Goal: Task Accomplishment & Management: Manage account settings

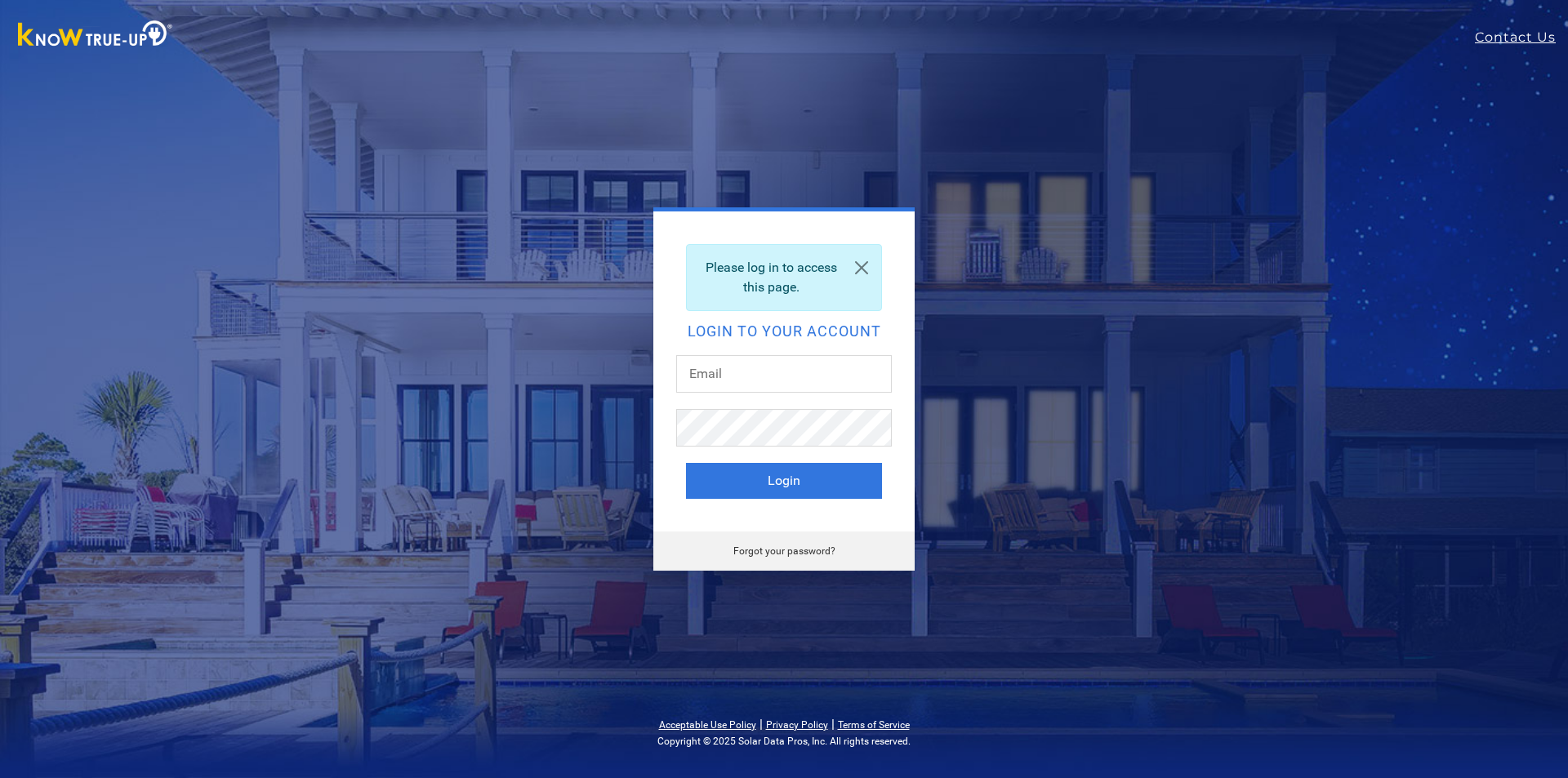
click at [806, 399] on div at bounding box center [784, 382] width 216 height 54
click at [816, 378] on input "text" at bounding box center [784, 373] width 216 height 37
type input "raquel.godoy10@yahoo.com"
click at [686, 462] on button "Login" at bounding box center [784, 480] width 196 height 36
click at [739, 552] on link "Forgot your password?" at bounding box center [784, 550] width 102 height 11
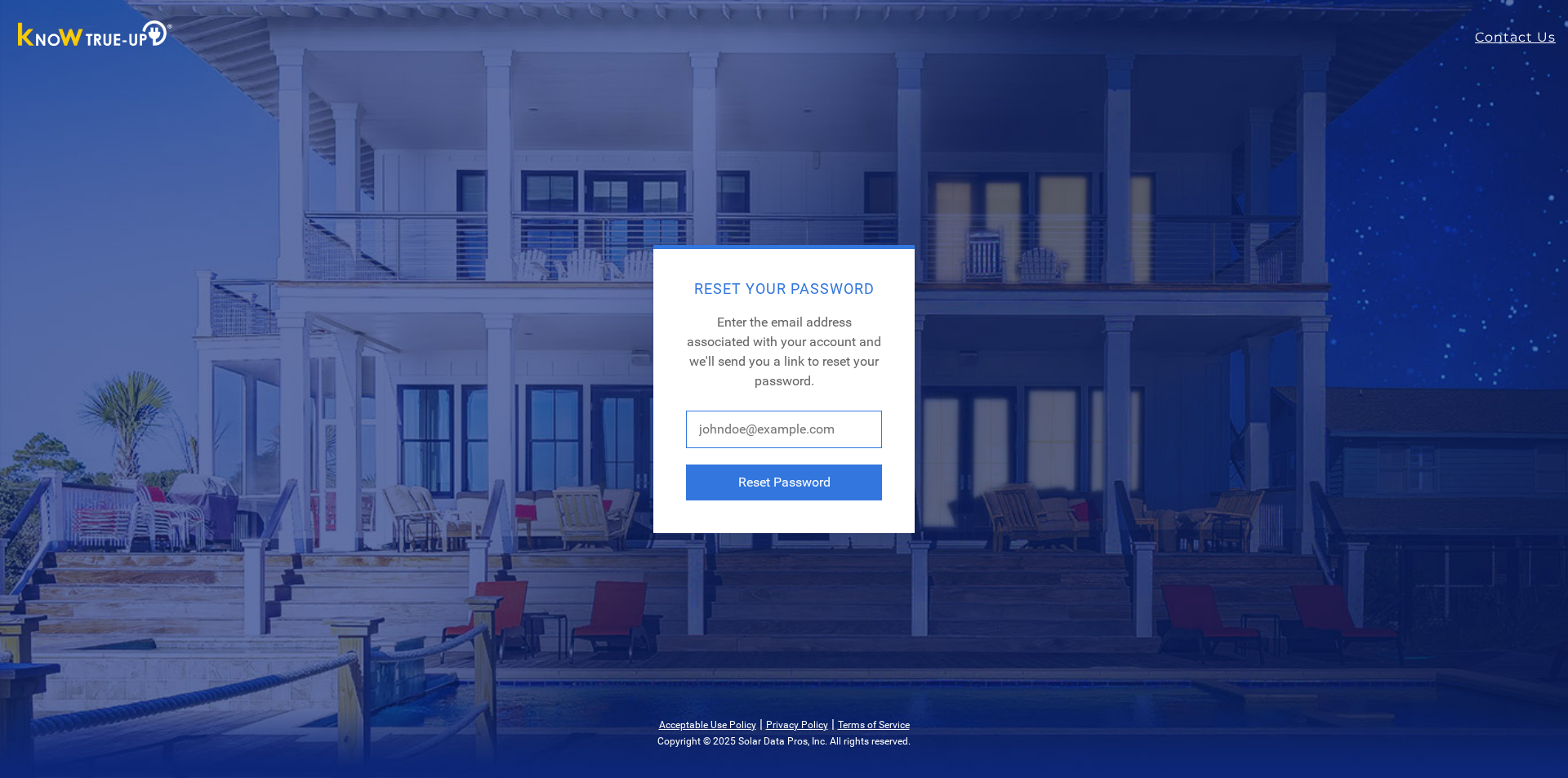
click at [815, 426] on input "text" at bounding box center [784, 429] width 196 height 37
type input "raquel.godoy10@yahoo.com"
click at [833, 473] on button "Reset Password" at bounding box center [784, 482] width 196 height 36
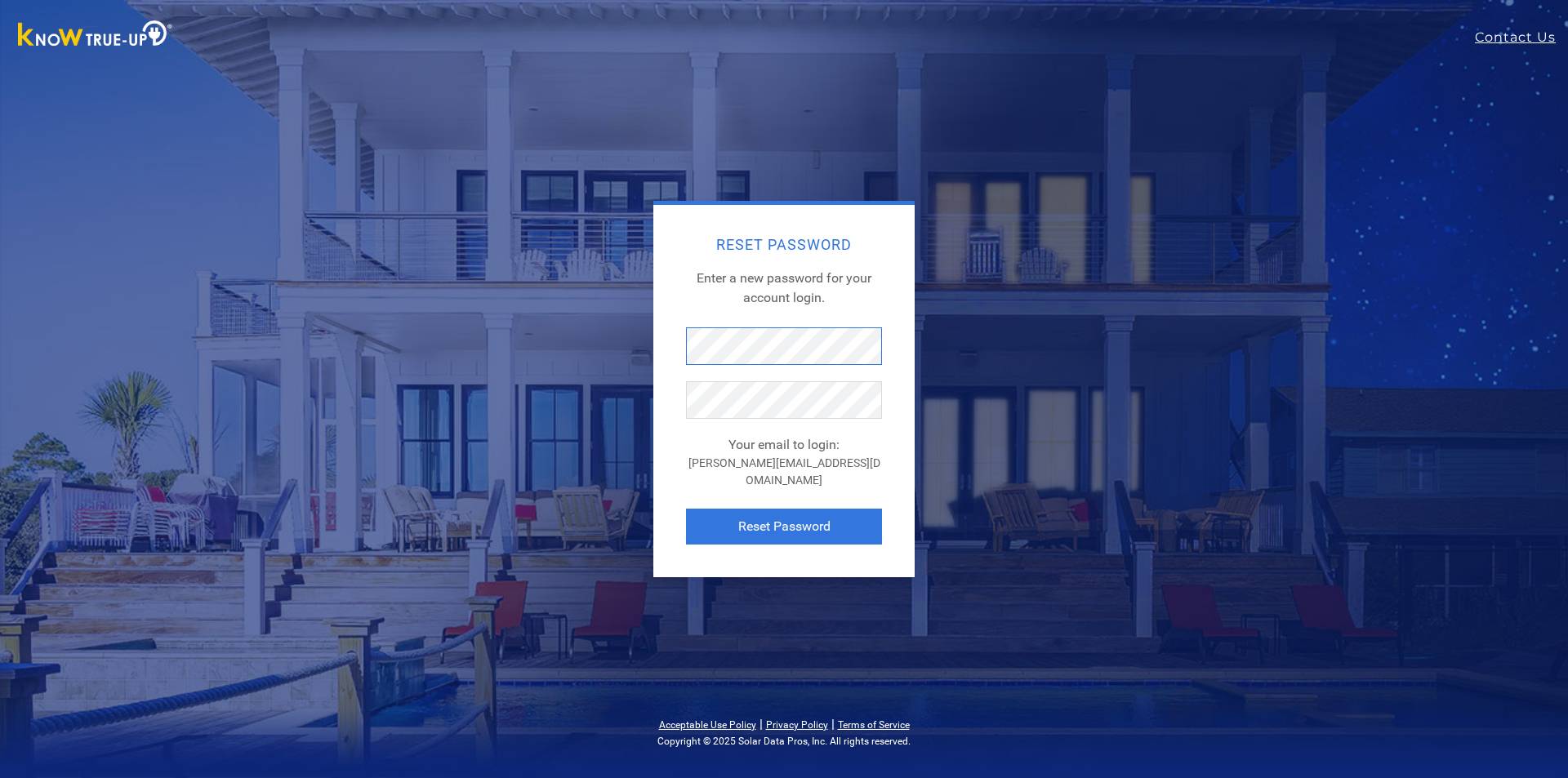
click at [512, 330] on div "Reset Password Enter a new password for your account login. Your email to login…" at bounding box center [784, 389] width 718 height 376
click at [774, 511] on button "Reset Password" at bounding box center [784, 526] width 196 height 36
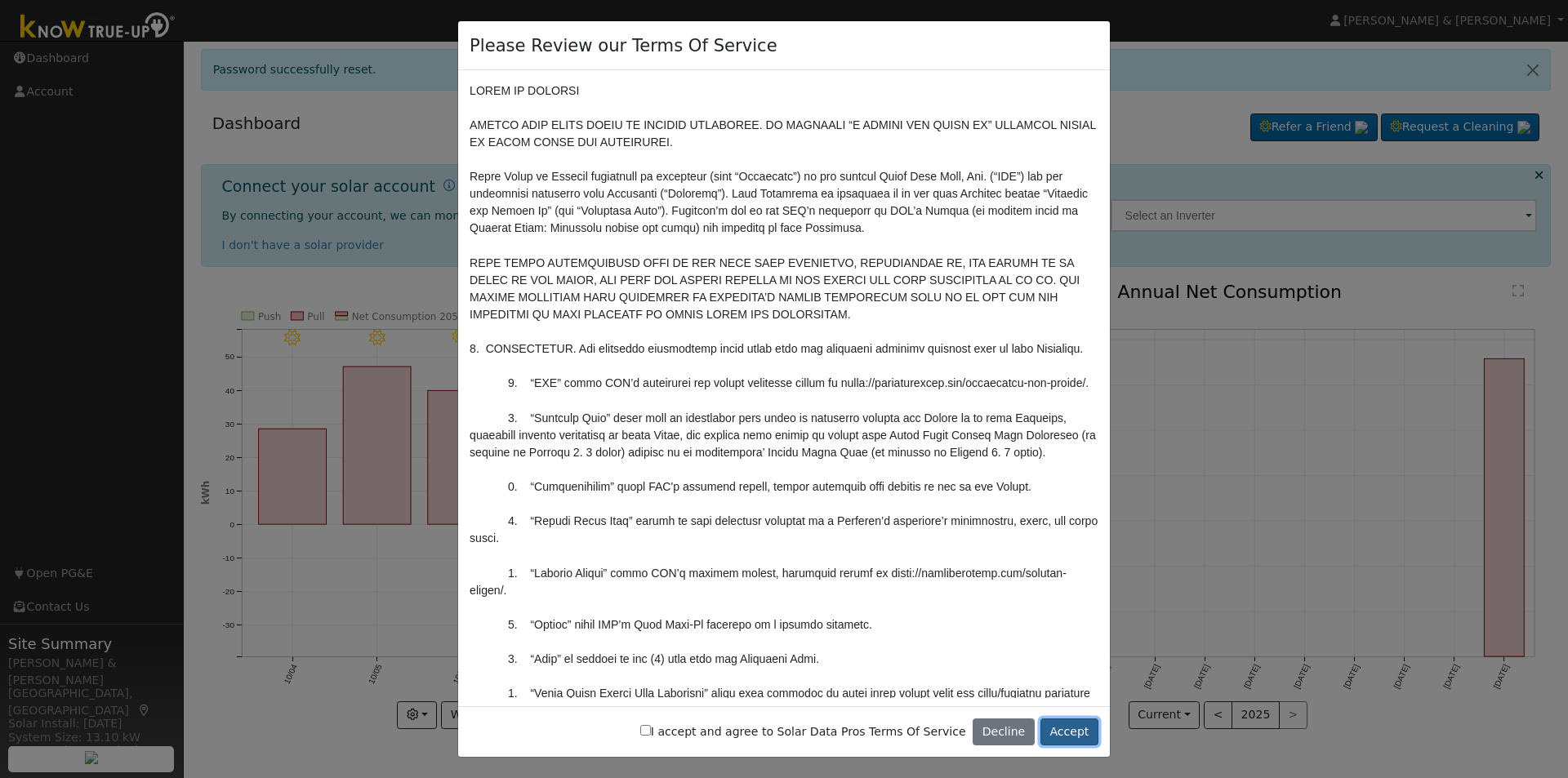
click at [1064, 733] on button "Accept" at bounding box center [1069, 732] width 58 height 28
click at [685, 730] on div "I accept and agree to Solar Data Pros Terms Of Service Decline Accept" at bounding box center [784, 731] width 651 height 51
click at [651, 728] on input "I accept and agree to Solar Data Pros Terms Of Service" at bounding box center [645, 730] width 10 height 10
checkbox input "true"
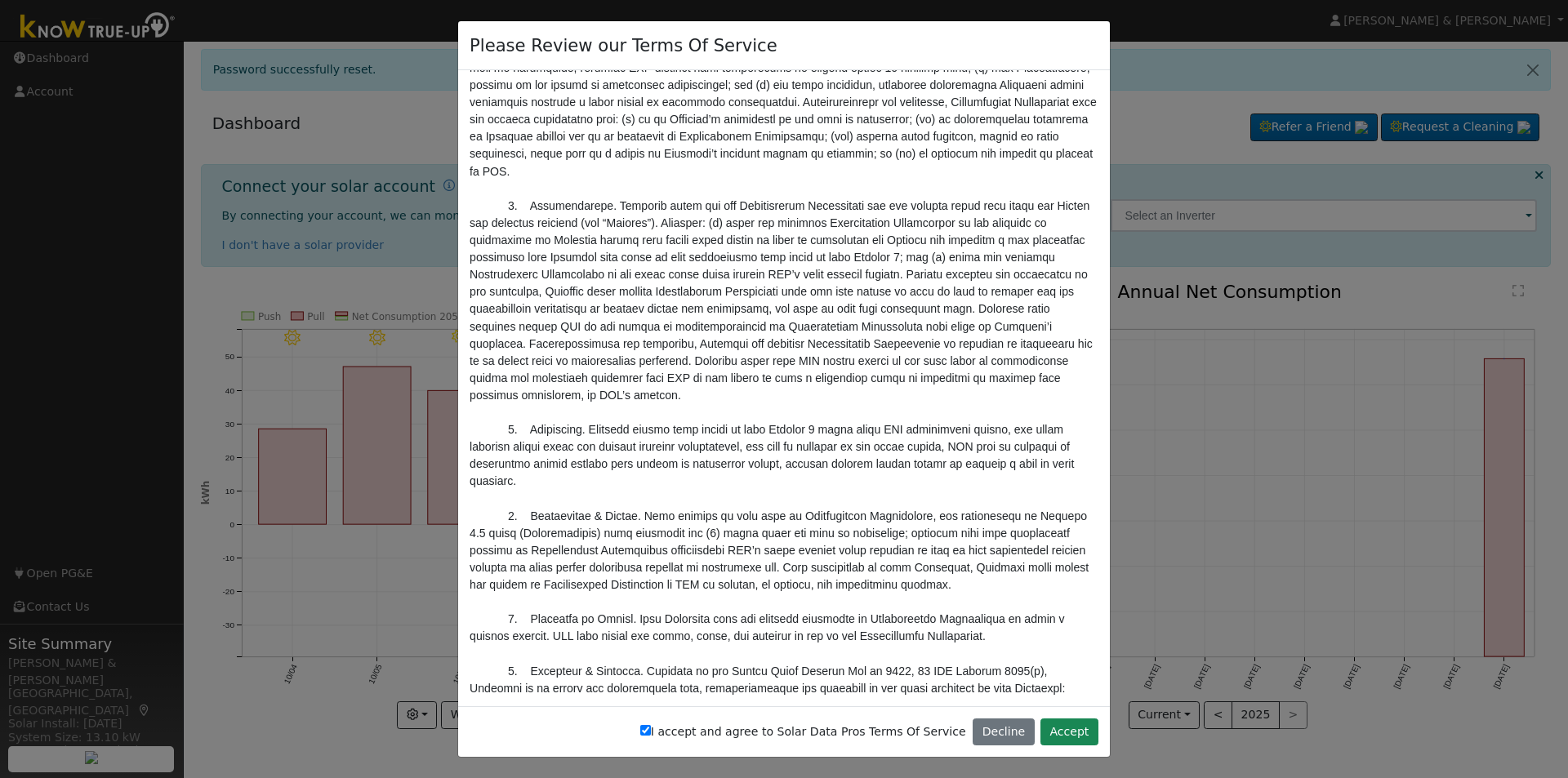
scroll to position [2449, 0]
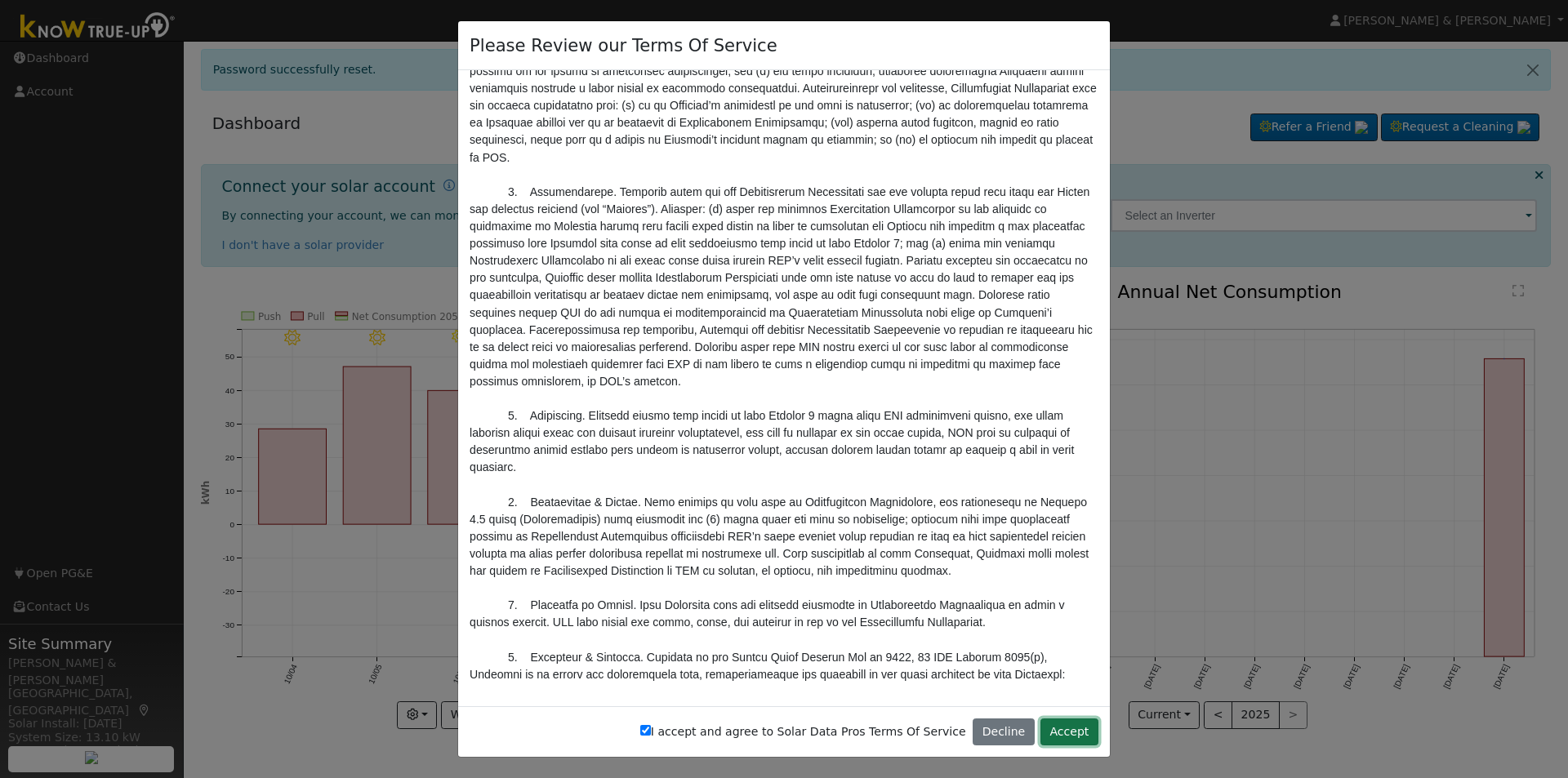
click at [1071, 733] on button "Accept" at bounding box center [1069, 732] width 58 height 28
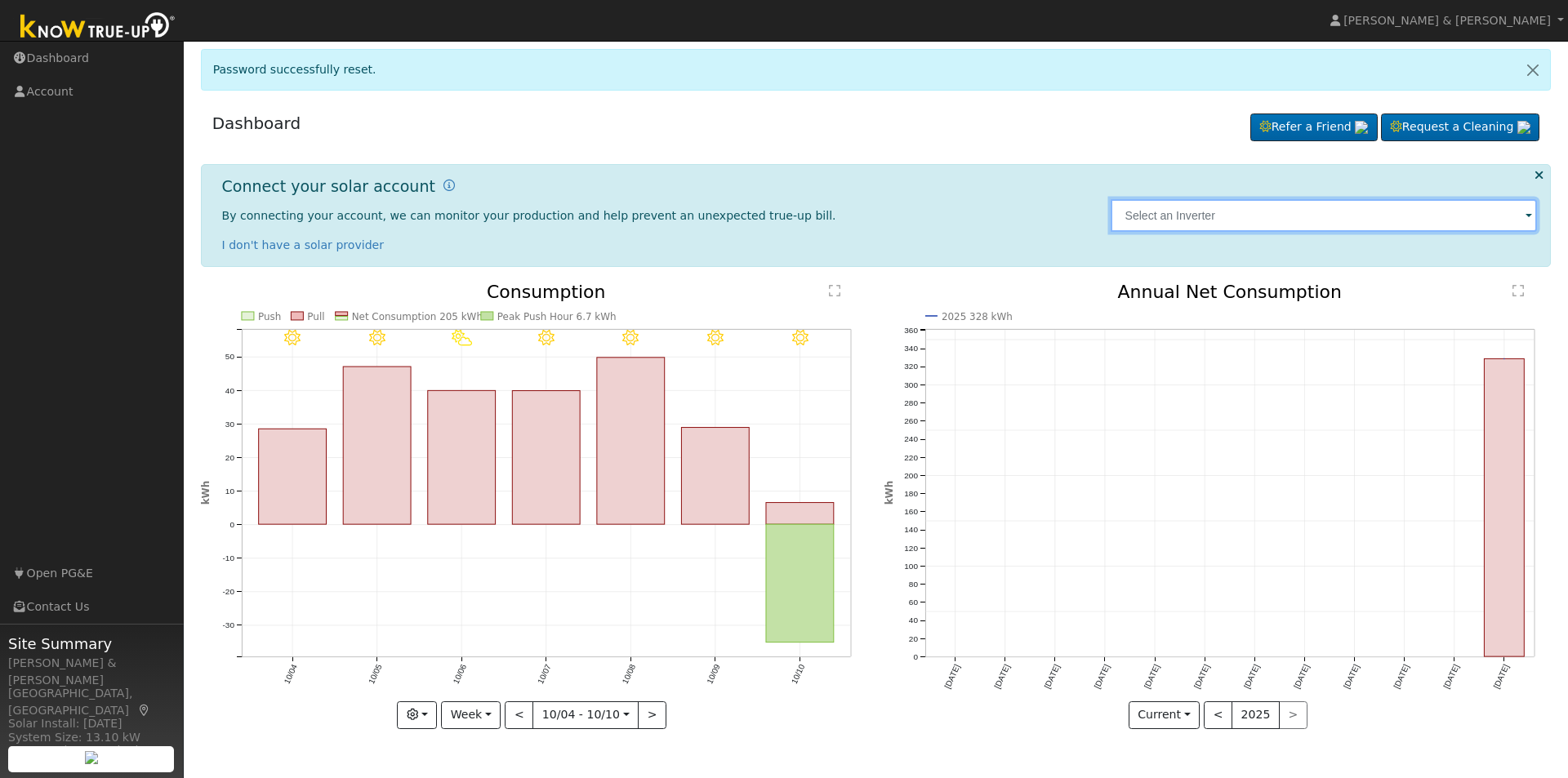
click at [1153, 215] on input "text" at bounding box center [1324, 216] width 427 height 33
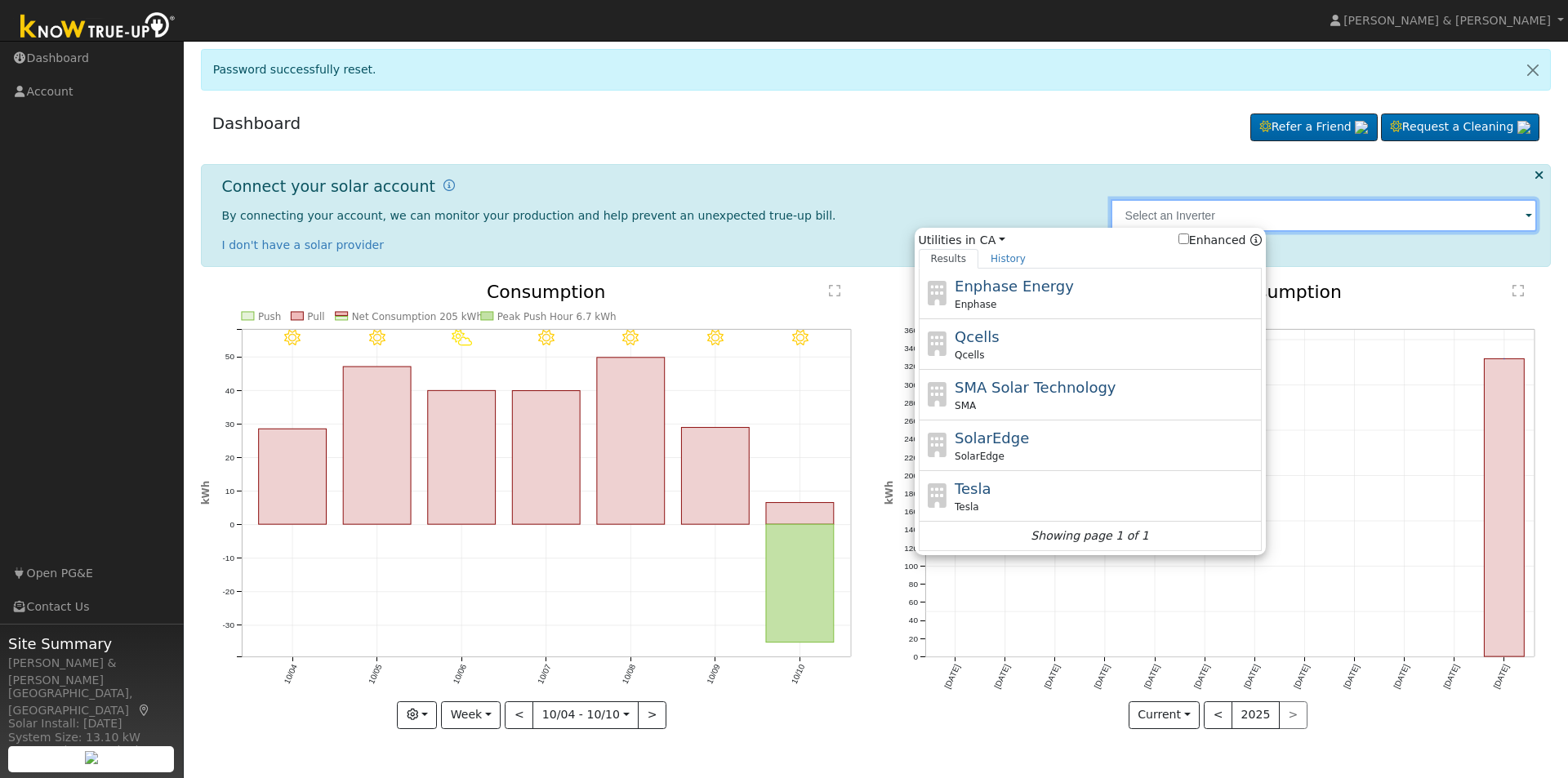
click at [1189, 212] on input "text" at bounding box center [1324, 216] width 427 height 33
click at [933, 194] on div "Connect your solar account By connecting your account, we can monitor your prod…" at bounding box center [657, 216] width 889 height 76
